Goal: Task Accomplishment & Management: Use online tool/utility

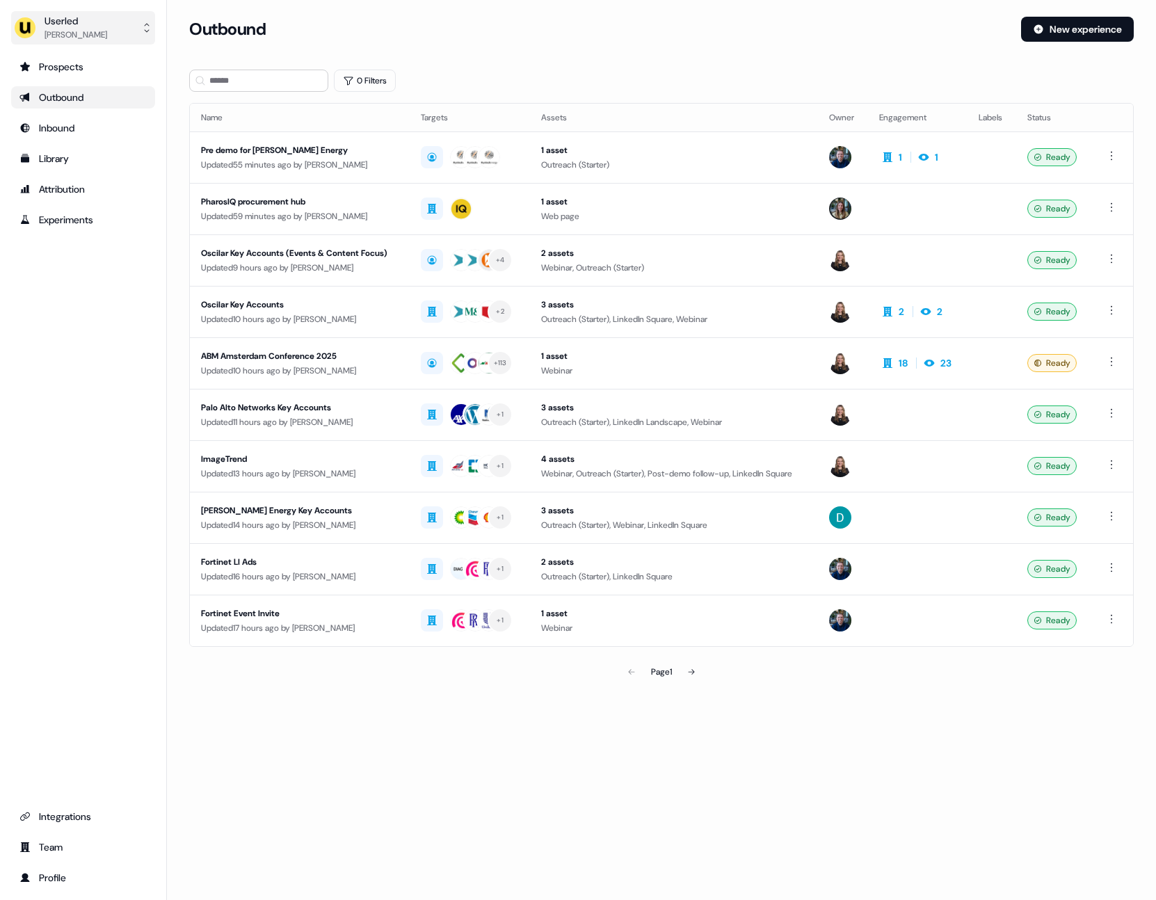
click at [97, 26] on div "Userled" at bounding box center [76, 21] width 63 height 14
click at [83, 63] on div "Impersonate (Admin)" at bounding box center [83, 65] width 132 height 25
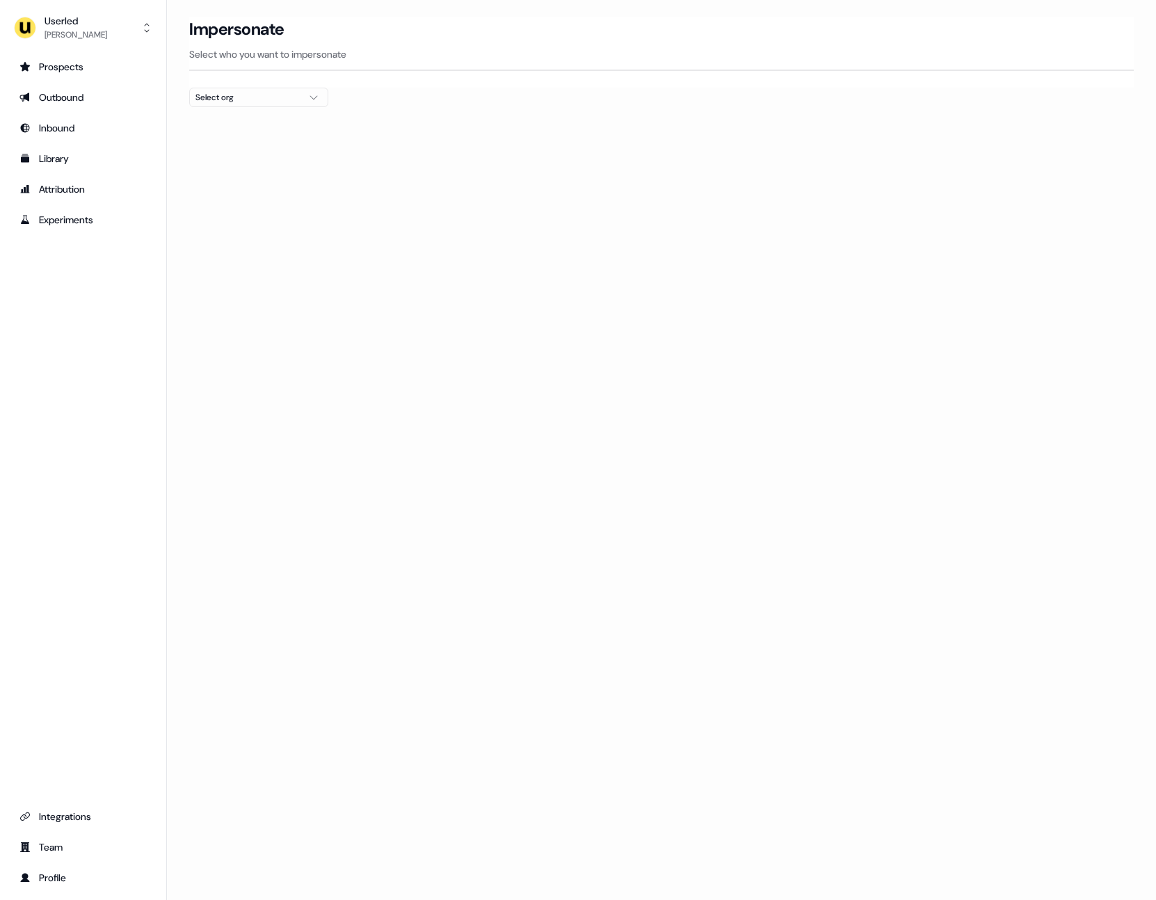
click at [221, 95] on div "Select org" at bounding box center [247, 97] width 104 height 14
type input "***"
click at [241, 169] on div "[PERSON_NAME]" at bounding box center [259, 170] width 138 height 22
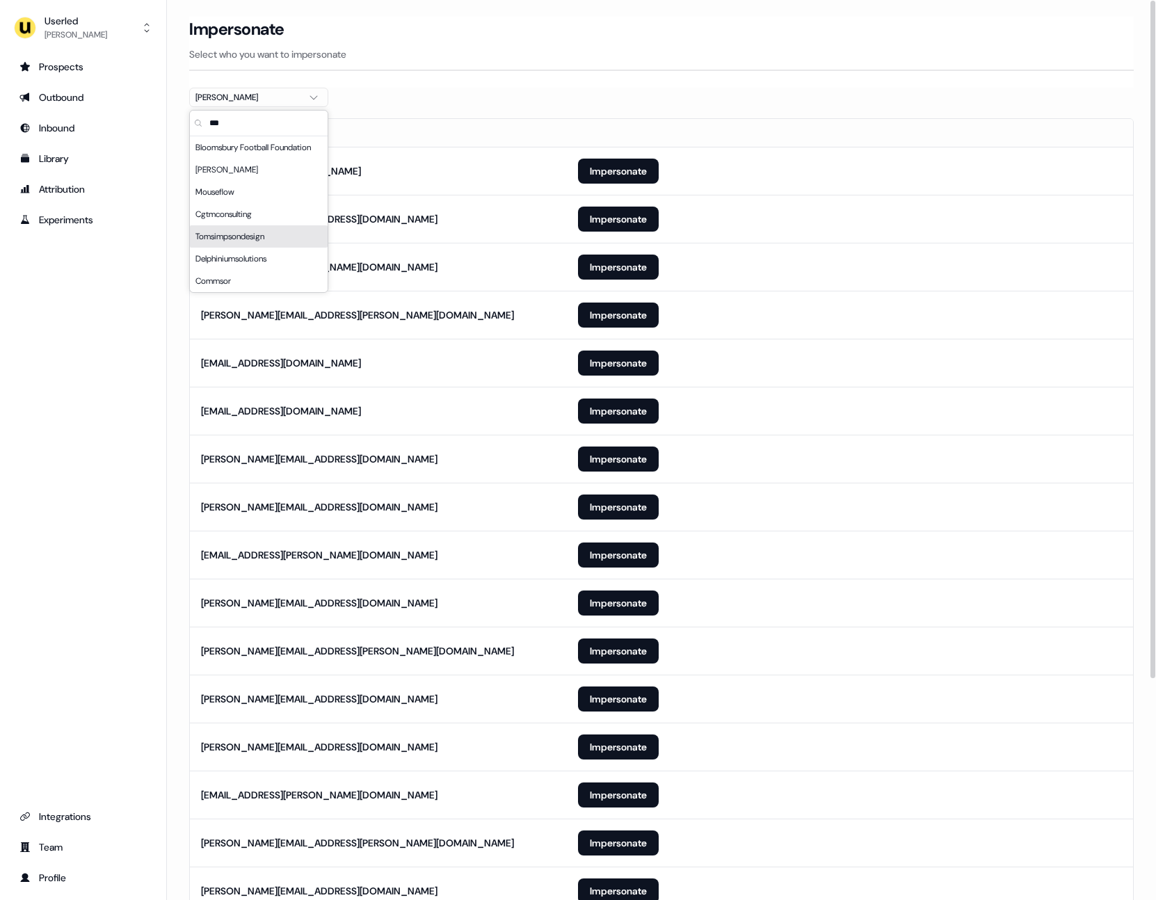
drag, startPoint x: 71, startPoint y: 474, endPoint x: 149, endPoint y: 463, distance: 78.7
click at [72, 474] on div "Prospects Outbound Inbound Library Attribution Experiments Integrations Team Pr…" at bounding box center [83, 472] width 144 height 833
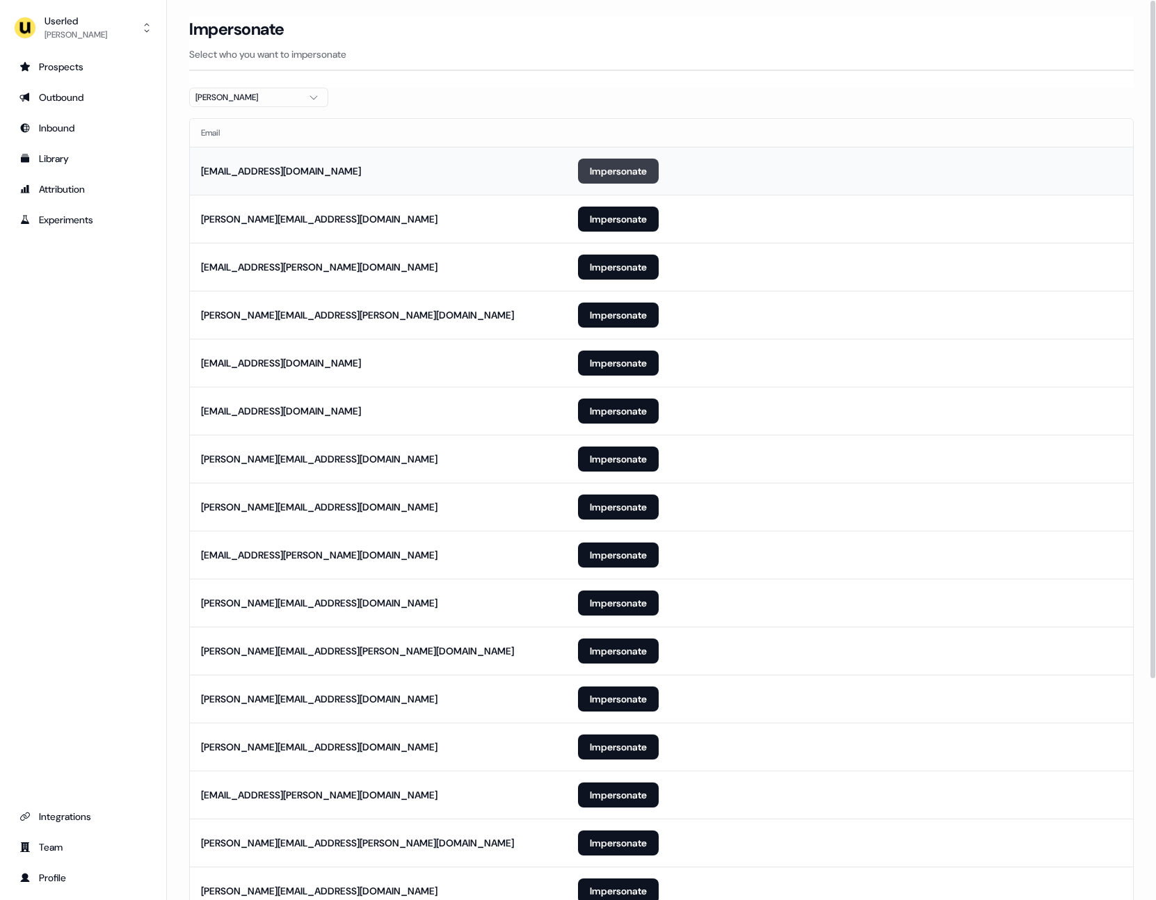
click at [612, 167] on button "Impersonate" at bounding box center [618, 171] width 81 height 25
